Goal: Feedback & Contribution: Leave review/rating

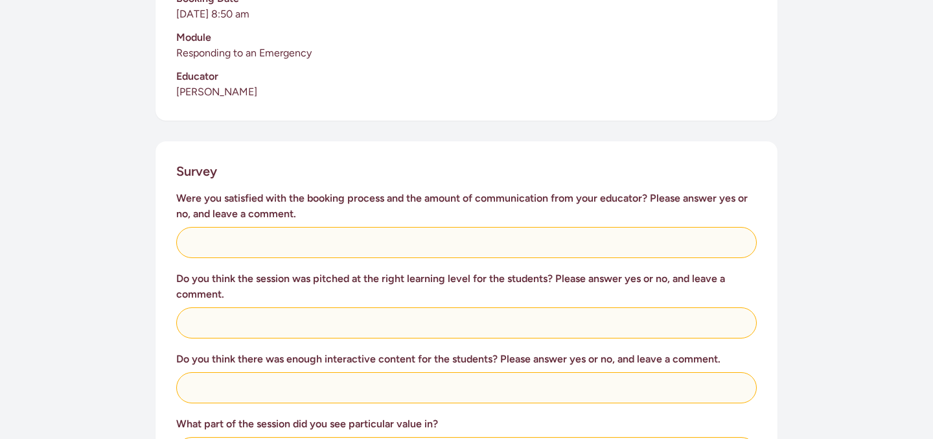
scroll to position [405, 0]
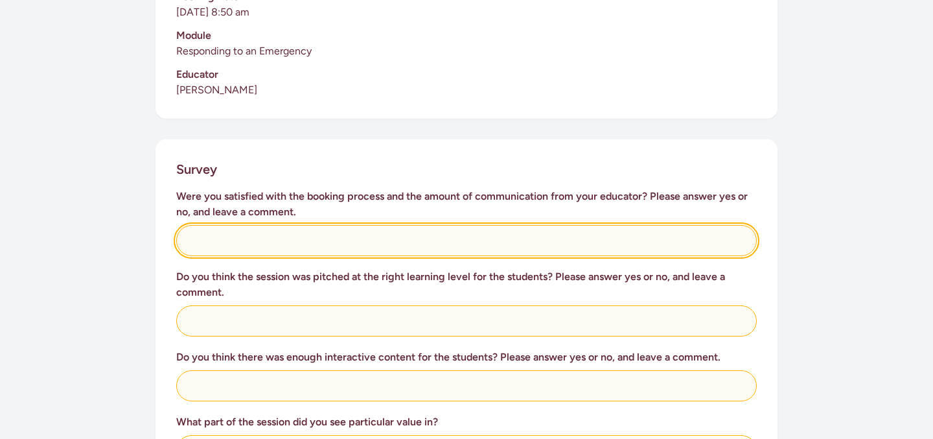
click at [192, 225] on input "text" at bounding box center [466, 240] width 581 height 31
type input "Yes, great communication"
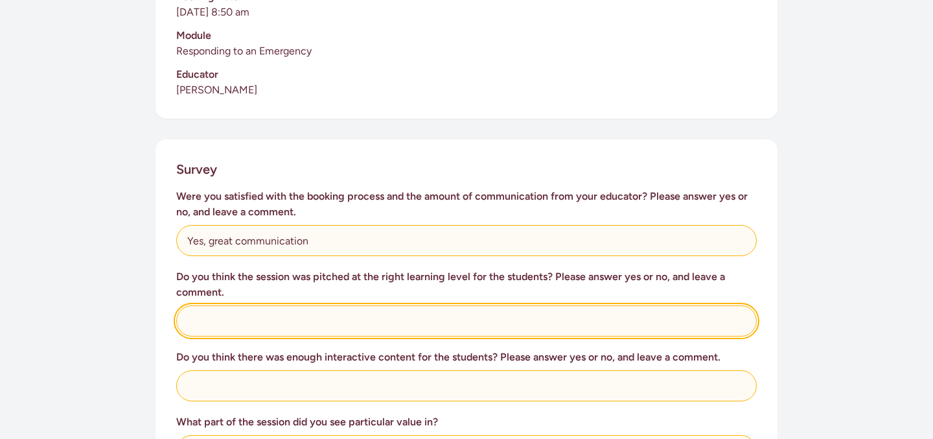
click at [189, 305] on input "text" at bounding box center [466, 320] width 581 height 31
type input "P"
type input "Yes, lesson was engaging and pitched at the correct level."
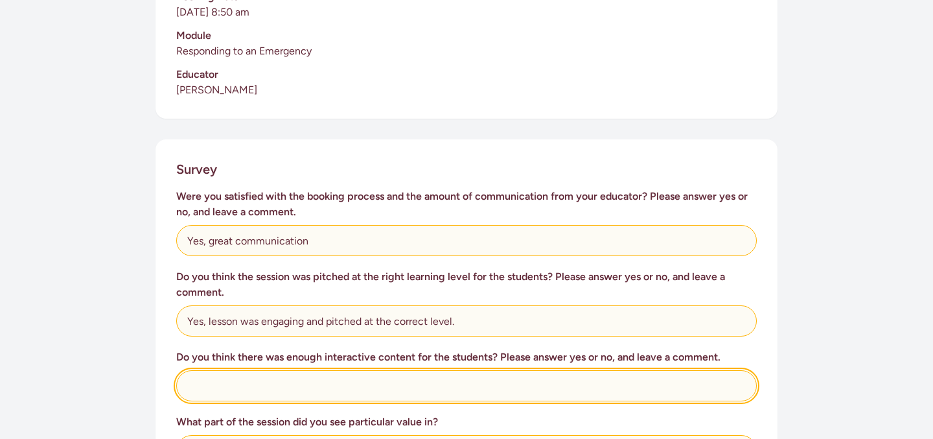
click at [192, 370] on input "text" at bounding box center [466, 385] width 581 height 31
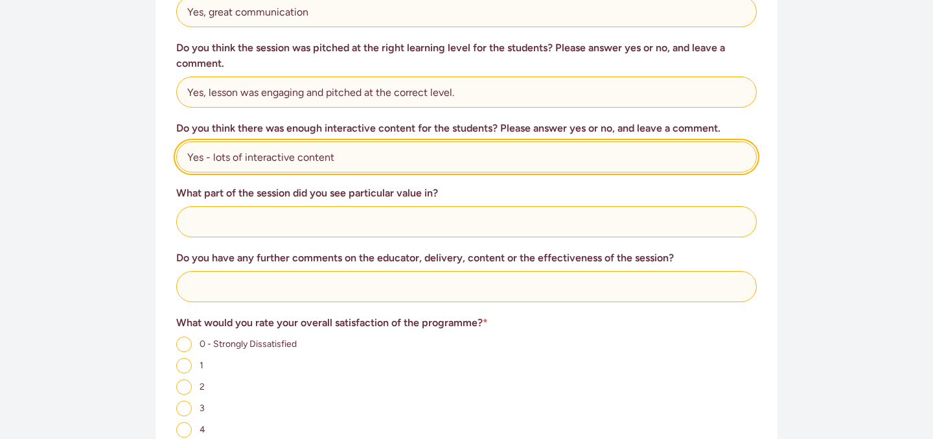
scroll to position [654, 0]
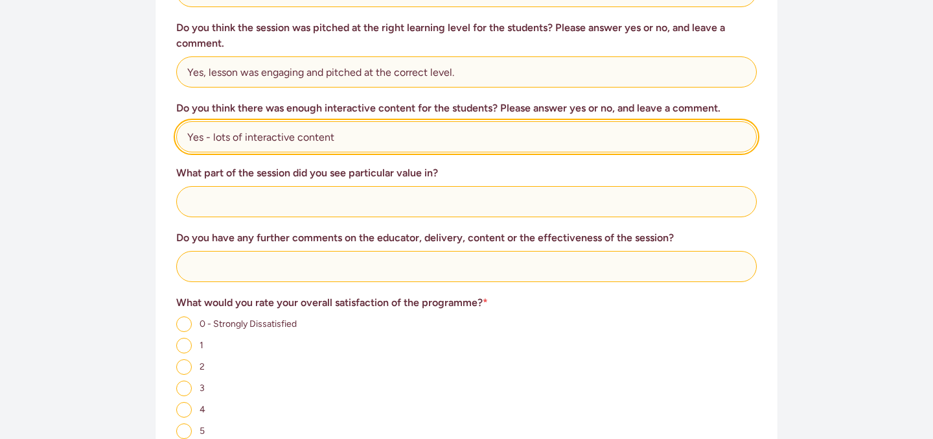
type input "Yes - lots of interactive content"
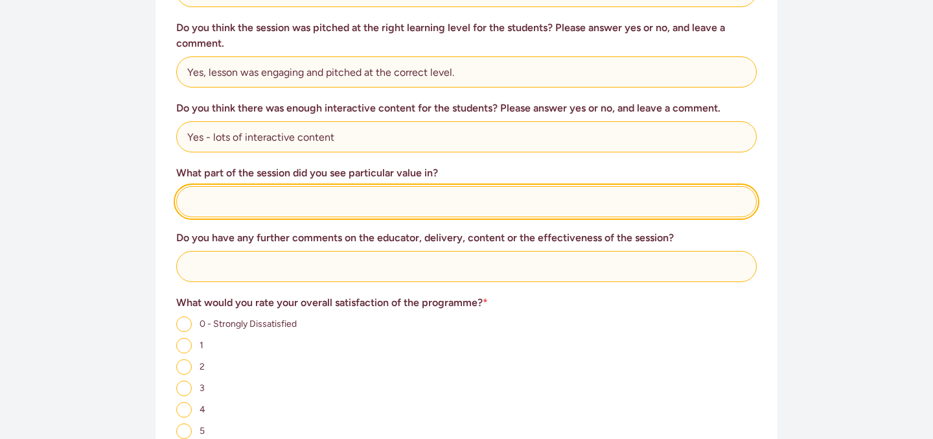
click at [193, 187] on input "text" at bounding box center [466, 201] width 581 height 31
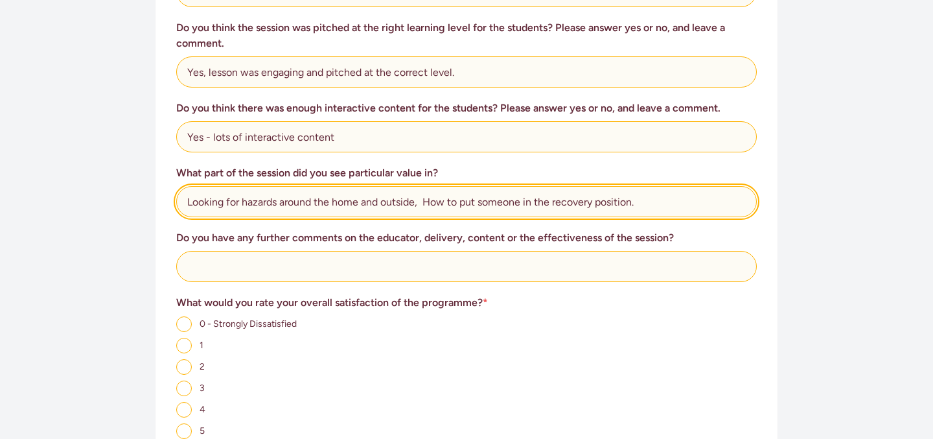
type input "Looking for hazards around the home and outside, How to put someone in the reco…"
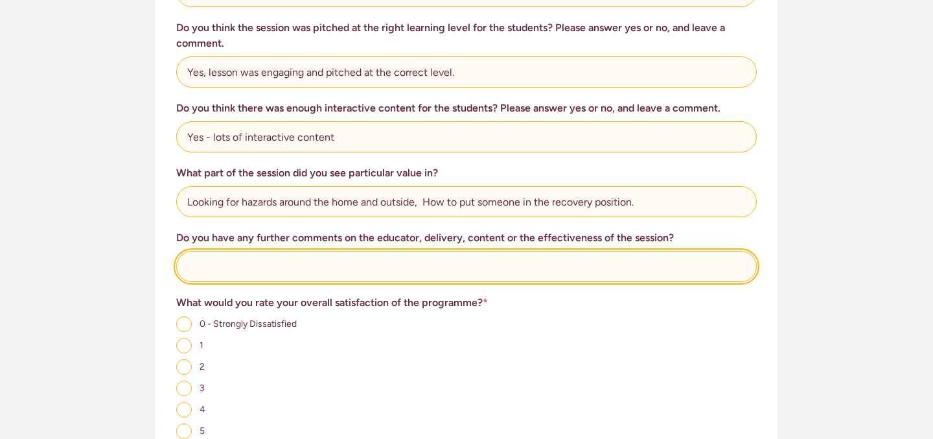
click at [197, 255] on input "text" at bounding box center [466, 266] width 581 height 31
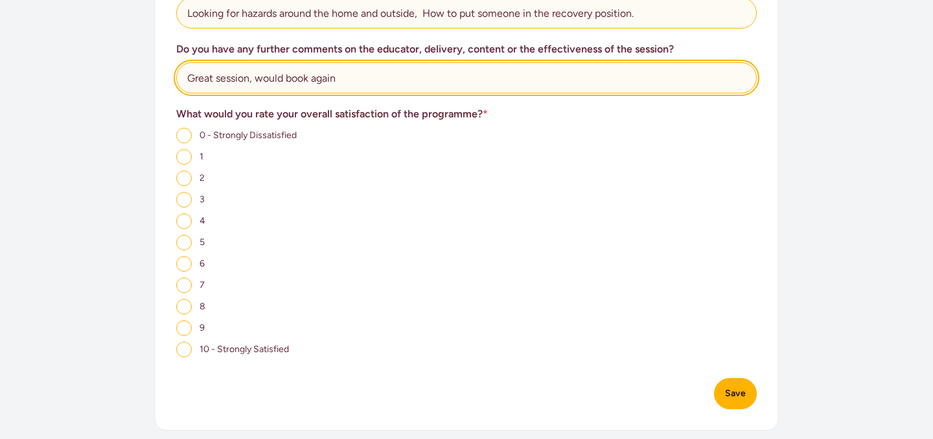
scroll to position [843, 0]
type input "Great session, would book again"
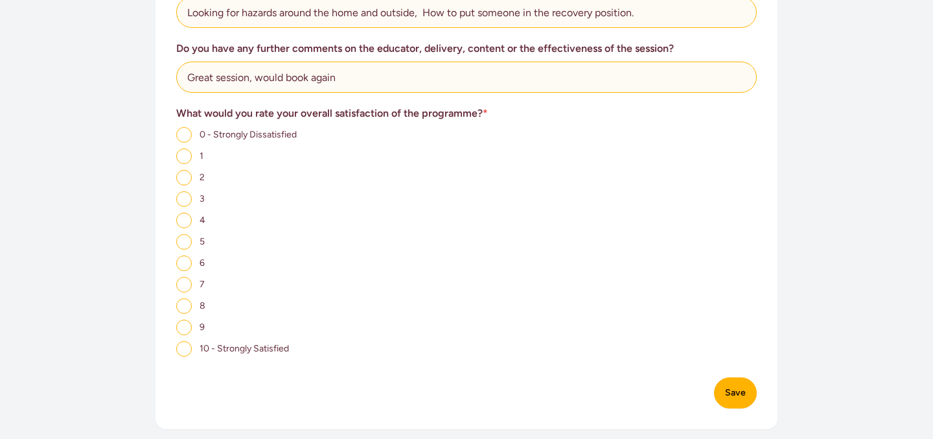
click at [183, 341] on input "10 - Strongly Satisfied" at bounding box center [184, 349] width 16 height 16
radio input "true"
click at [731, 377] on button "Save" at bounding box center [735, 392] width 43 height 31
